Goal: Task Accomplishment & Management: Use online tool/utility

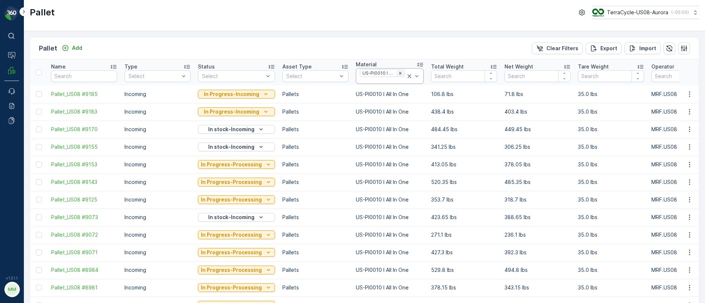
click at [397, 72] on icon "Remove US-PI0010 I All In One" at bounding box center [399, 73] width 5 height 5
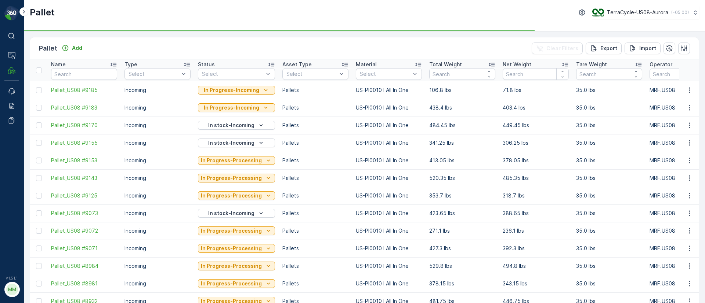
click at [375, 78] on div "Select" at bounding box center [389, 74] width 66 height 12
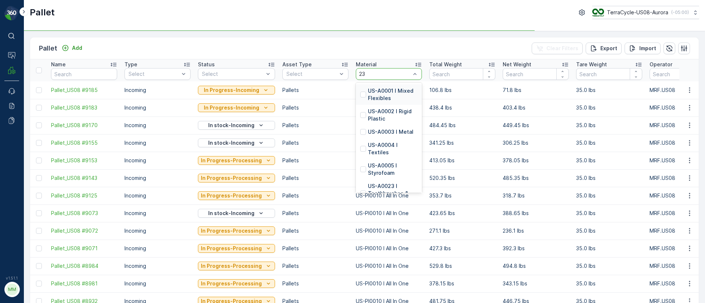
type input "233"
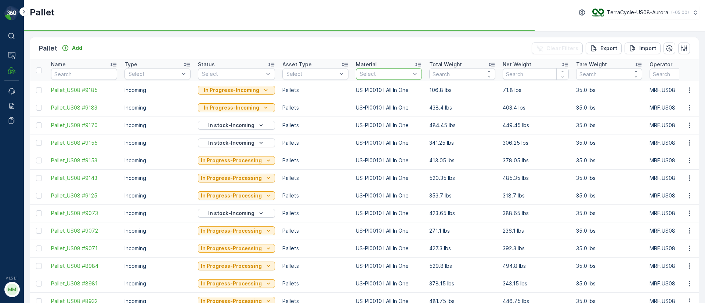
click at [356, 73] on div "Select" at bounding box center [389, 74] width 66 height 12
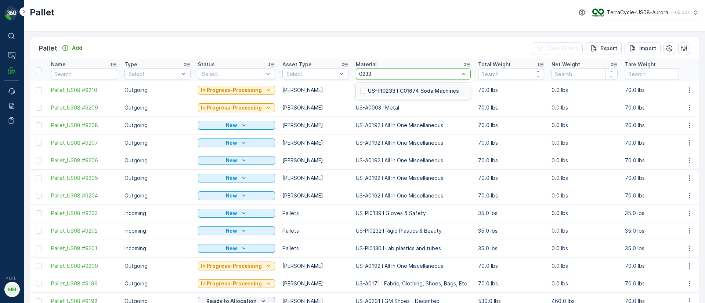
click at [404, 89] on p "US-PI0233 I C01674 Soda Machines" at bounding box center [413, 90] width 91 height 7
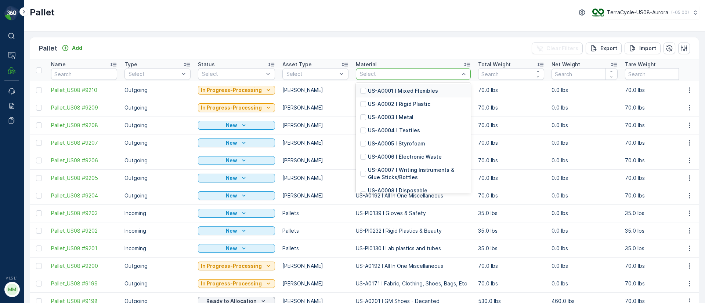
click at [388, 73] on div at bounding box center [409, 74] width 101 height 6
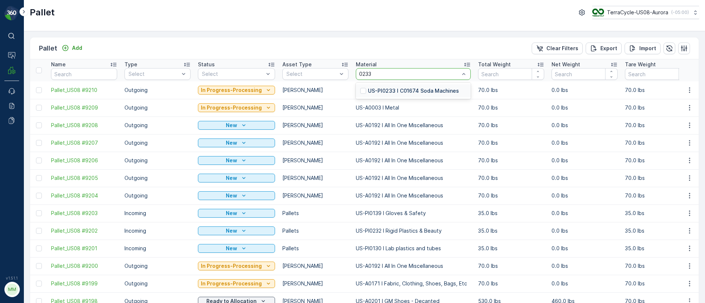
click at [409, 91] on p "US-PI0233 I C01674 Soda Machines" at bounding box center [413, 90] width 91 height 7
